Goal: Information Seeking & Learning: Check status

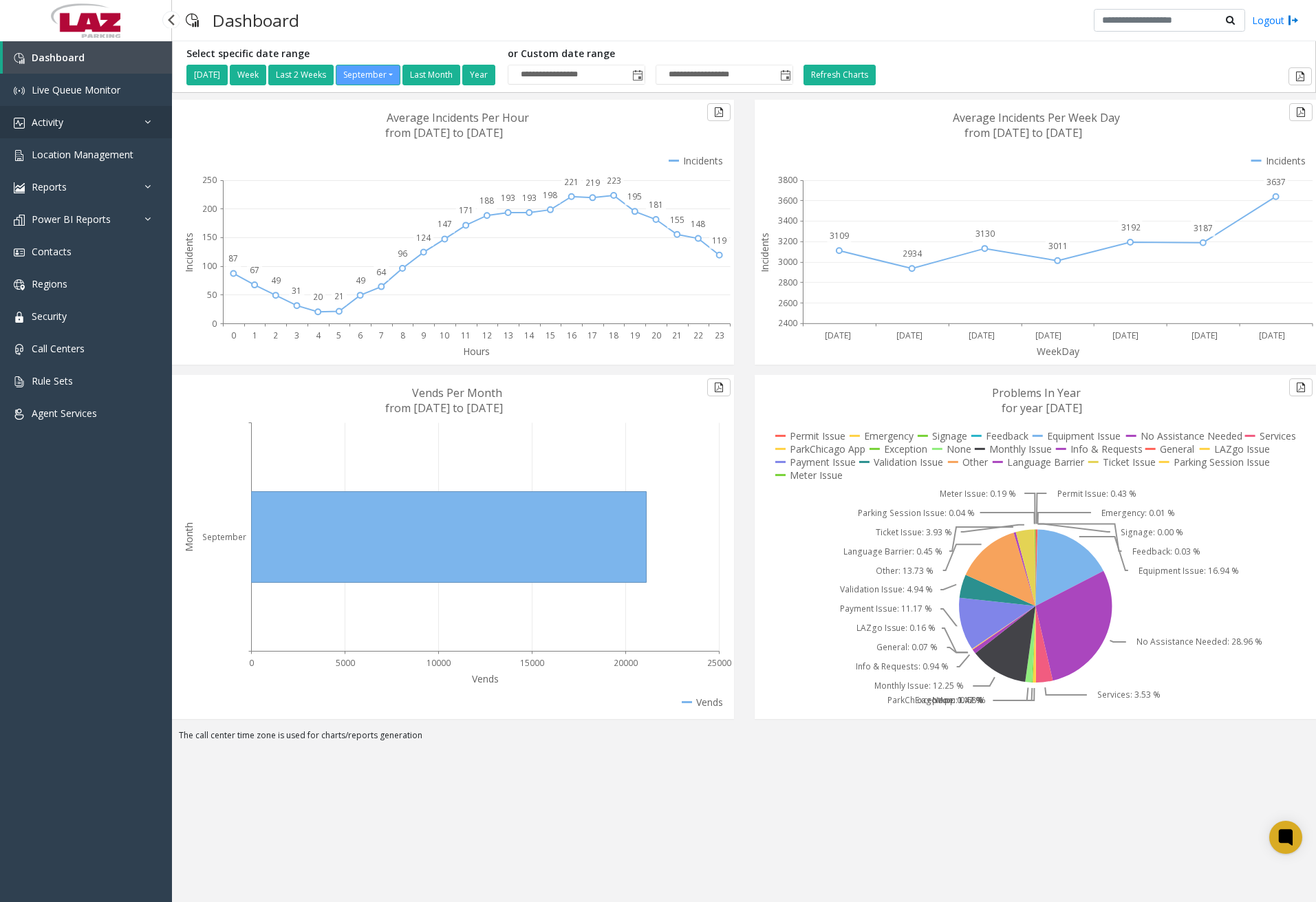
click at [95, 130] on link "Activity" at bounding box center [86, 122] width 172 height 33
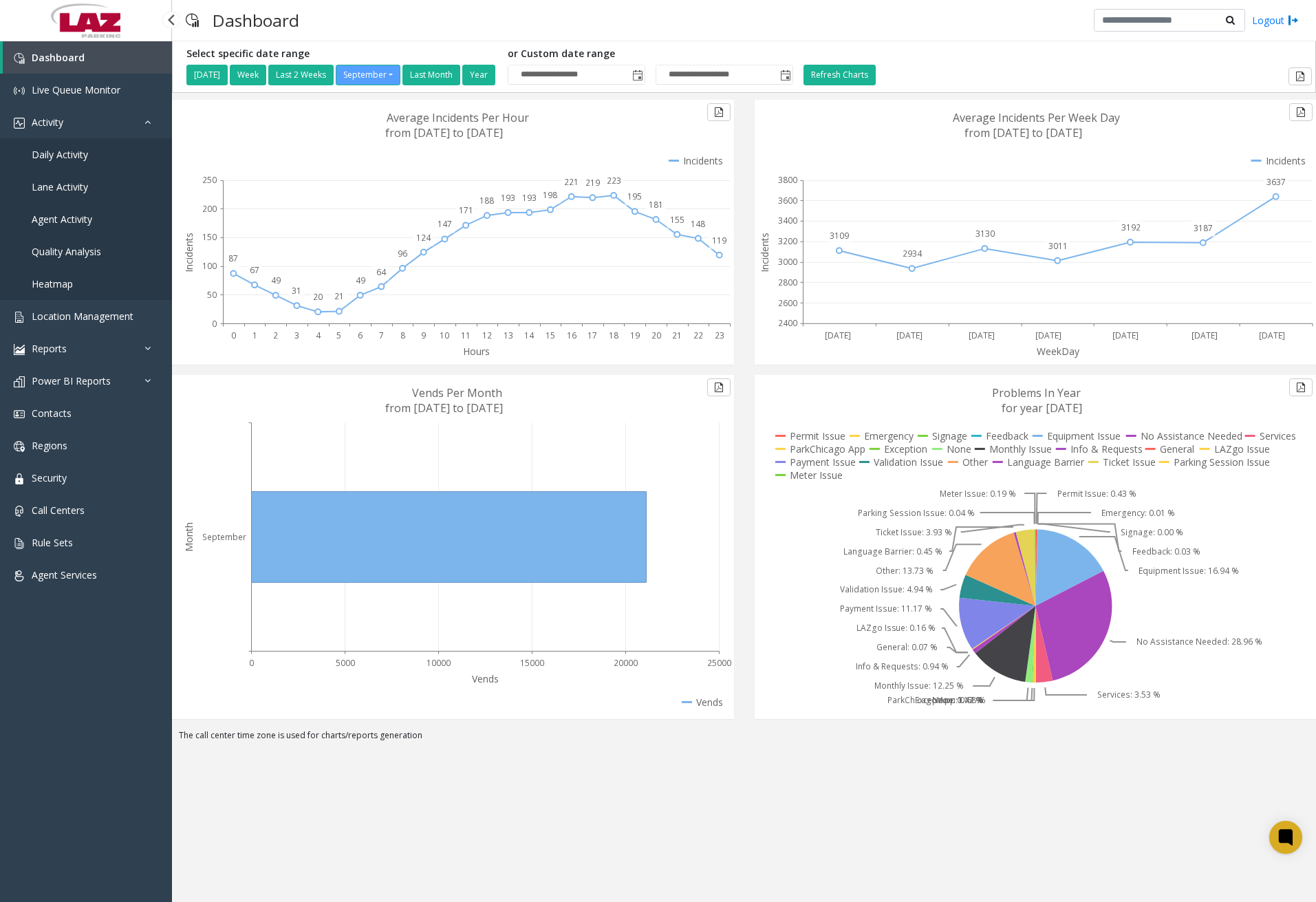
click at [65, 154] on span "Daily Activity" at bounding box center [60, 154] width 56 height 13
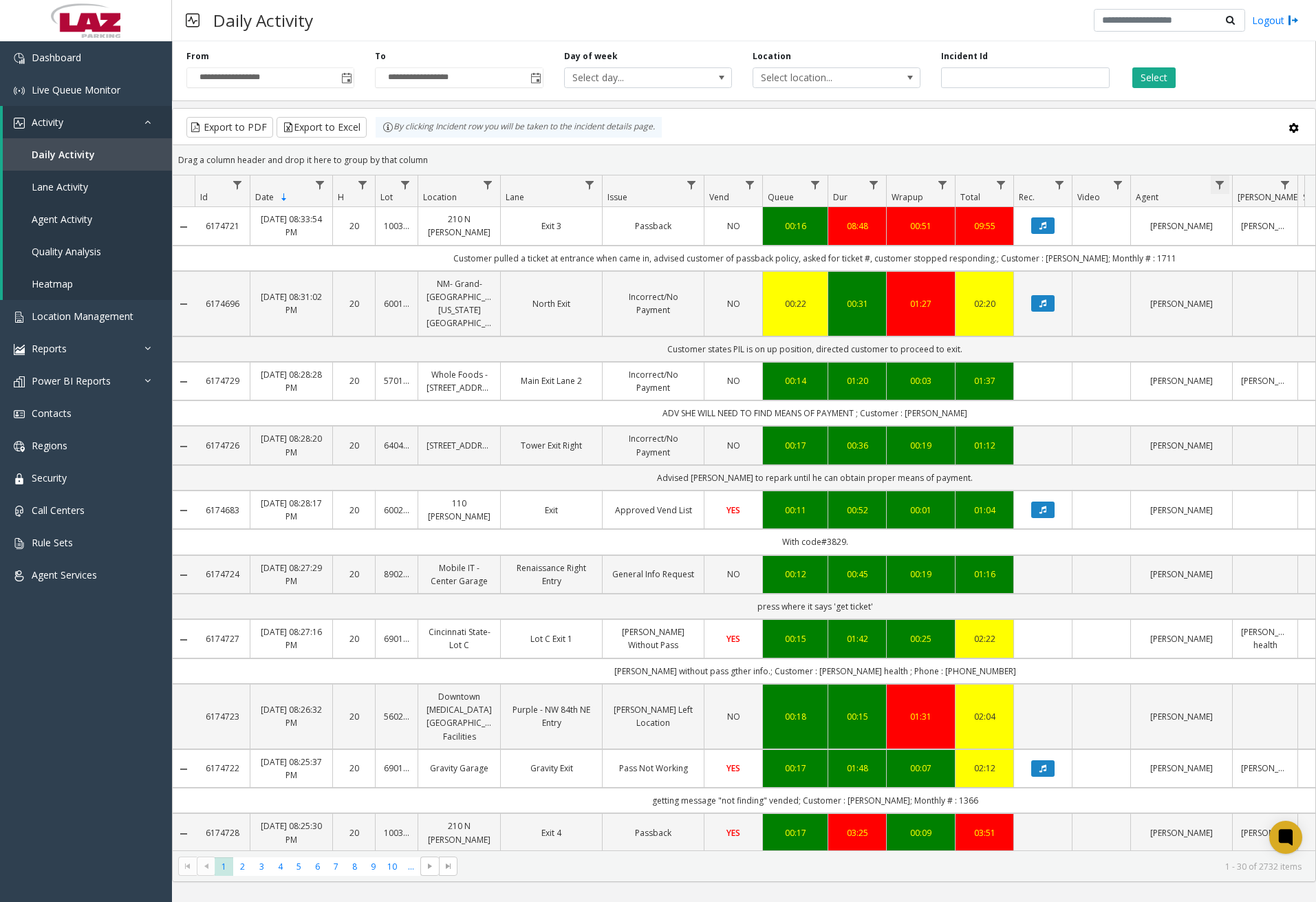
click at [1215, 184] on span "Data table" at bounding box center [1219, 185] width 11 height 11
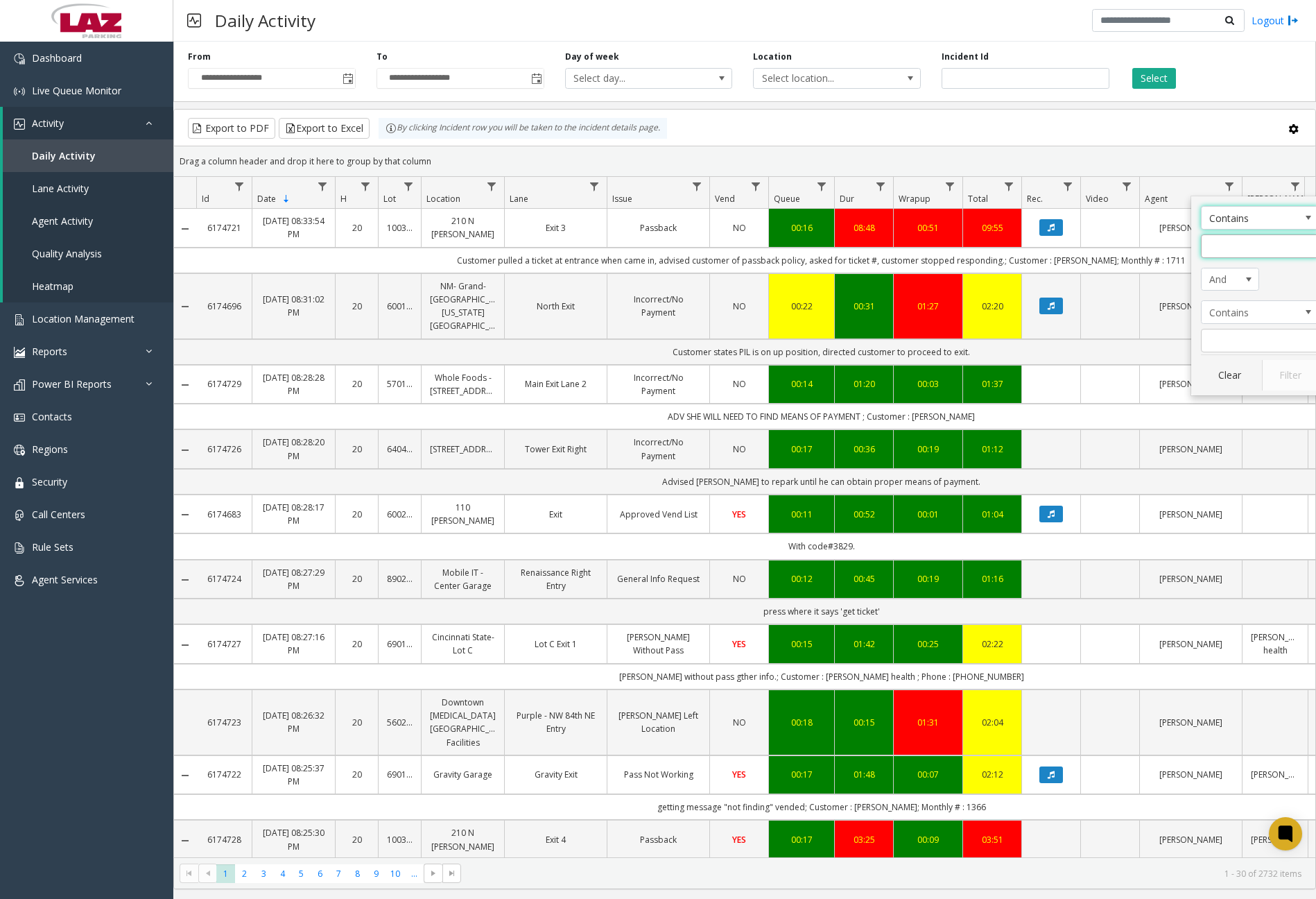
click at [1231, 244] on input "Agent Filter" at bounding box center [1260, 246] width 118 height 24
type input "*******"
click at [1287, 376] on button "Filter" at bounding box center [1290, 375] width 57 height 31
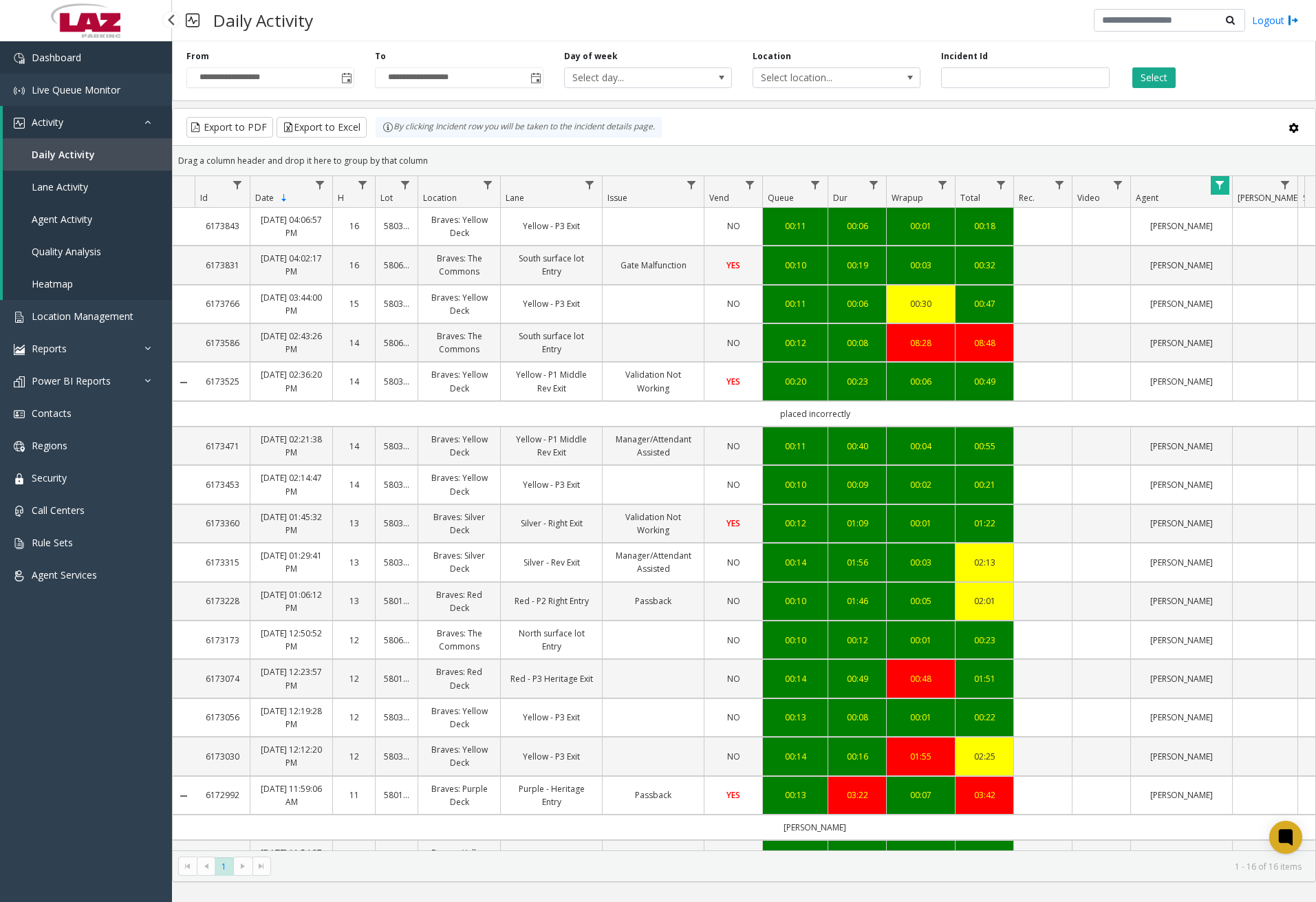
click at [71, 65] on link "Dashboard" at bounding box center [86, 58] width 172 height 33
